Goal: Transaction & Acquisition: Download file/media

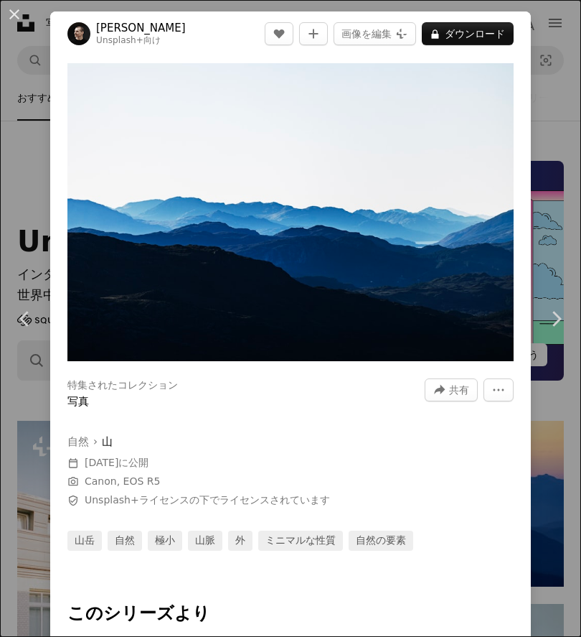
scroll to position [15, 0]
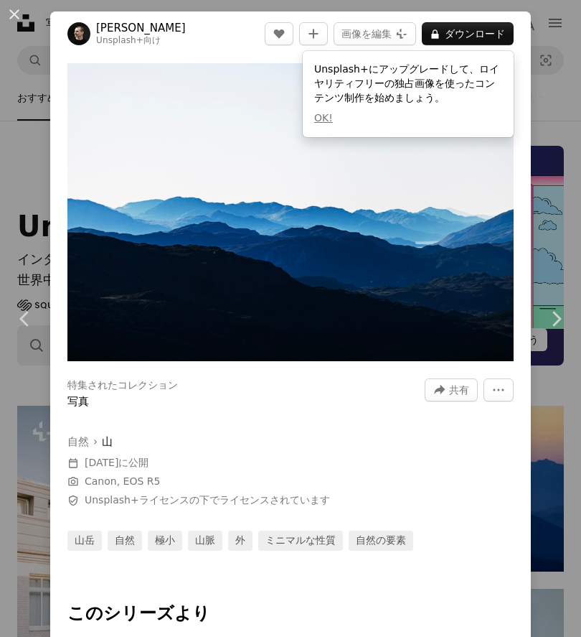
click at [32, 113] on div "An X shape Chevron left Chevron right [PERSON_NAME] Unsplash+ 向け A heart A plus…" at bounding box center [290, 318] width 581 height 637
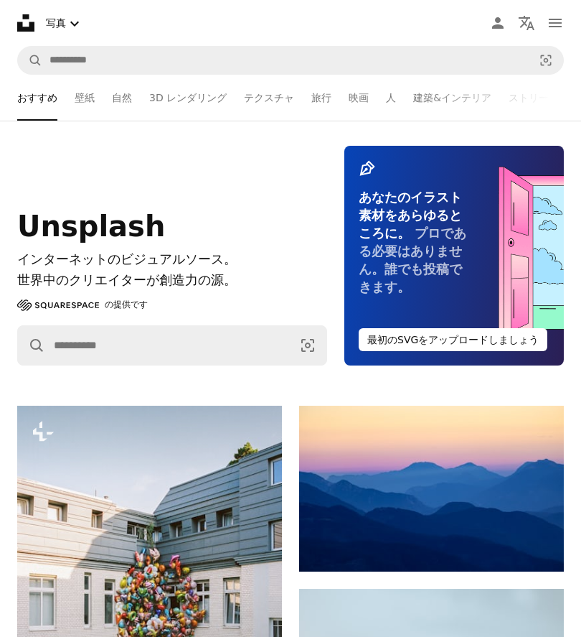
click at [29, 177] on div "Unsplash インターネットのビジュアルソース。 世界中のクリエイターが創造力の源。 Squarespace の提供です A magnifying gla…" at bounding box center [172, 256] width 310 height 220
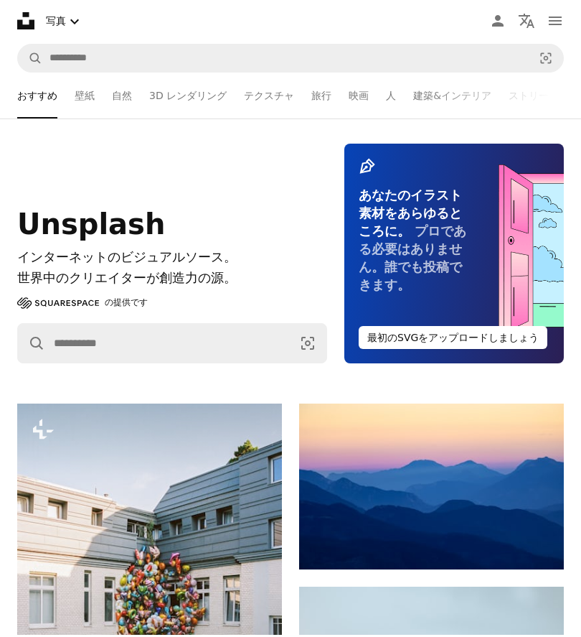
scroll to position [238, 0]
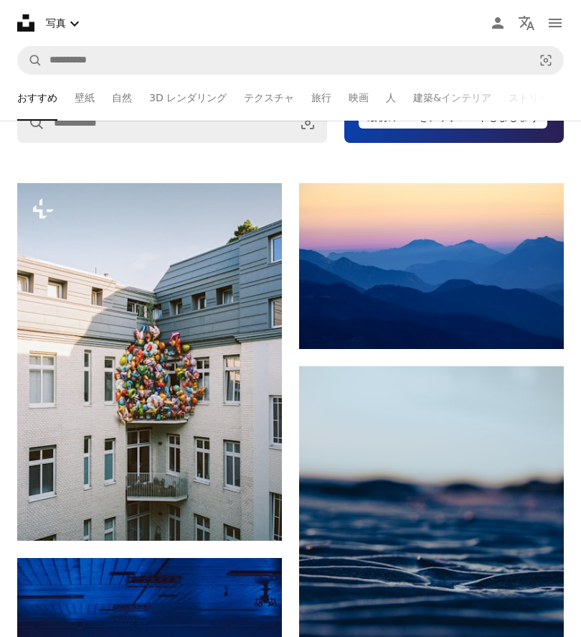
click at [485, 284] on img at bounding box center [431, 266] width 265 height 166
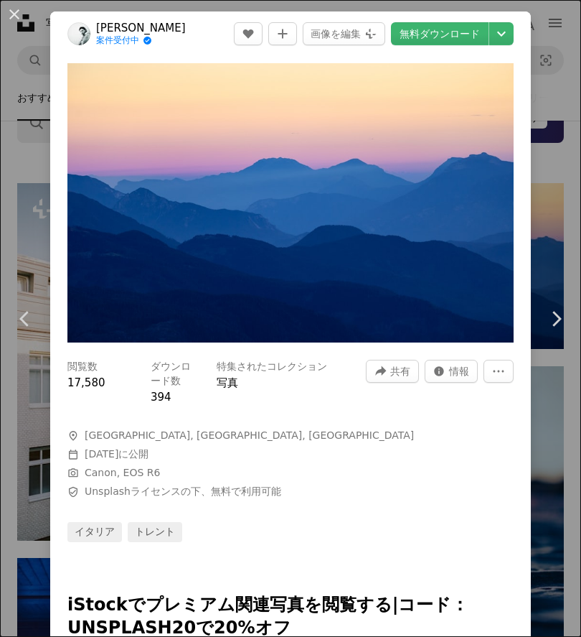
click at [452, 44] on link "無料ダウンロード" at bounding box center [440, 33] width 98 height 23
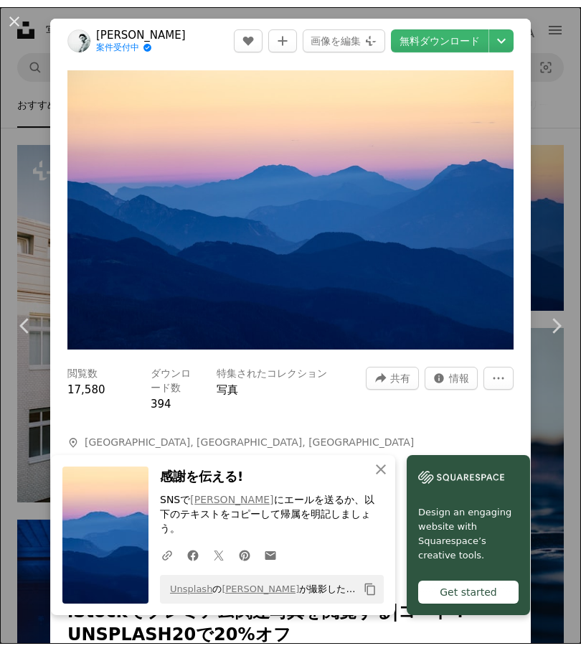
scroll to position [268, 0]
